Goal: Task Accomplishment & Management: Manage account settings

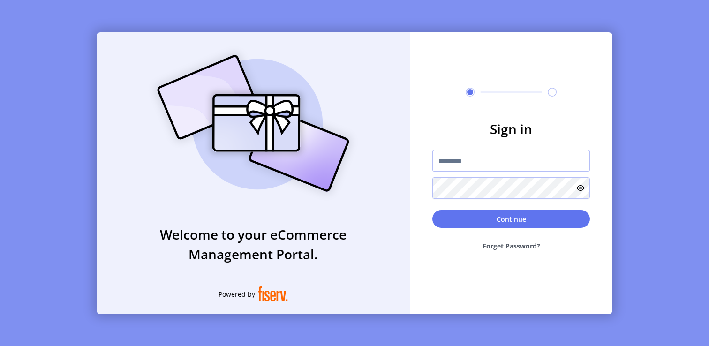
click at [473, 157] on input "text" at bounding box center [512, 161] width 158 height 22
type input "**********"
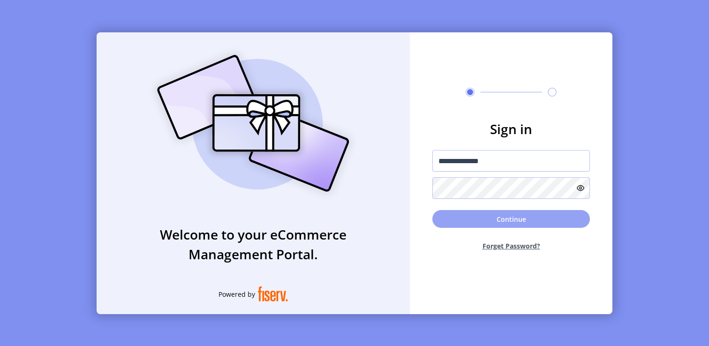
click at [471, 216] on button "Continue" at bounding box center [512, 219] width 158 height 18
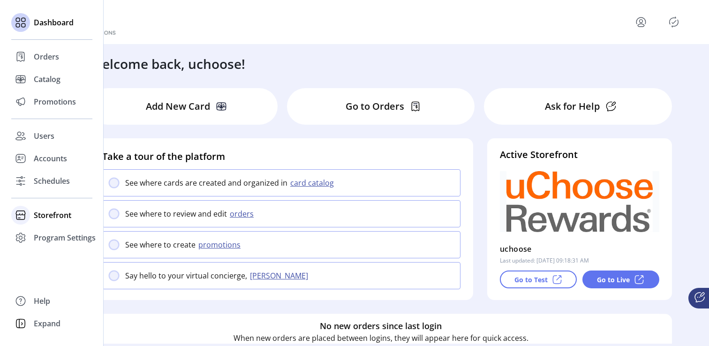
click at [58, 217] on span "Storefront" at bounding box center [53, 215] width 38 height 11
click at [59, 236] on span "Configuration" at bounding box center [58, 233] width 49 height 11
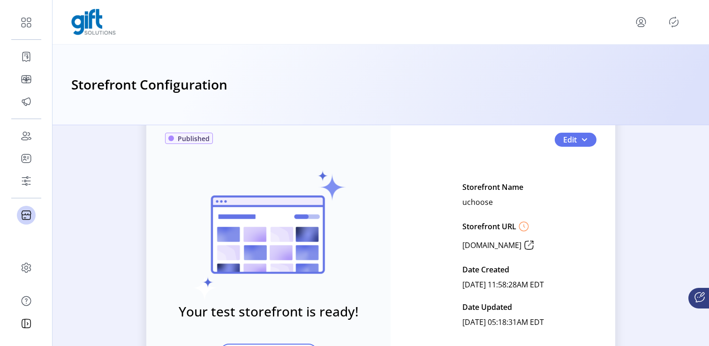
scroll to position [25, 0]
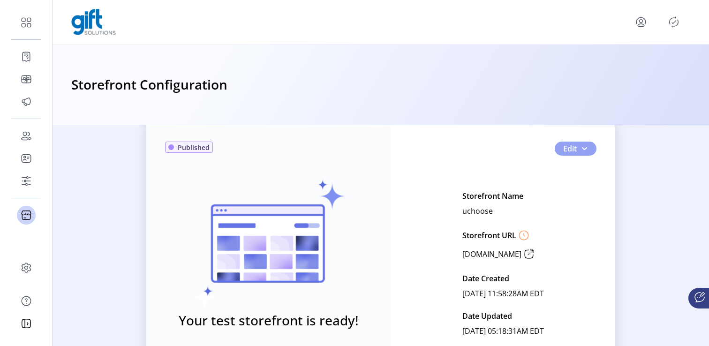
click at [563, 152] on span "Edit" at bounding box center [570, 148] width 14 height 11
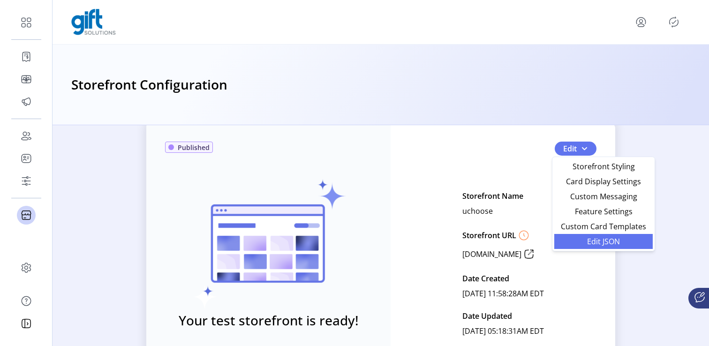
click at [577, 240] on span "Edit JSON" at bounding box center [603, 242] width 87 height 8
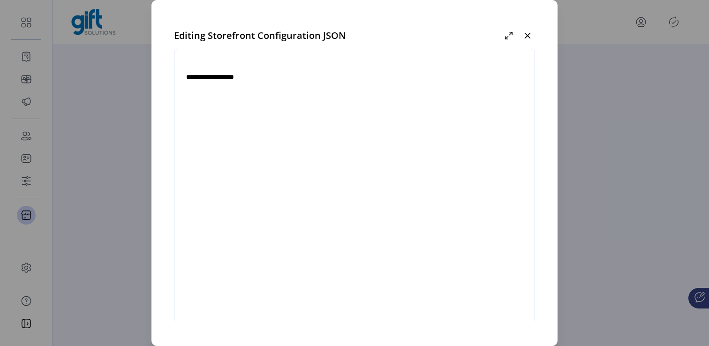
type textarea "**********"
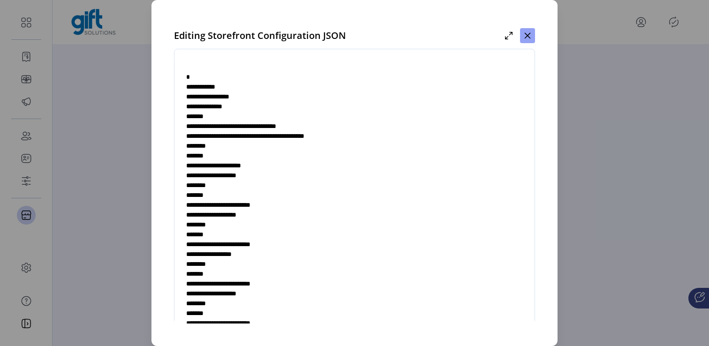
click at [532, 34] on icon "button" at bounding box center [528, 36] width 8 height 8
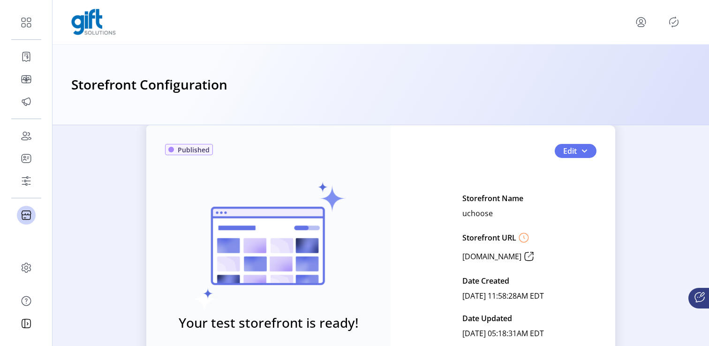
scroll to position [38, 0]
